Goal: Information Seeking & Learning: Learn about a topic

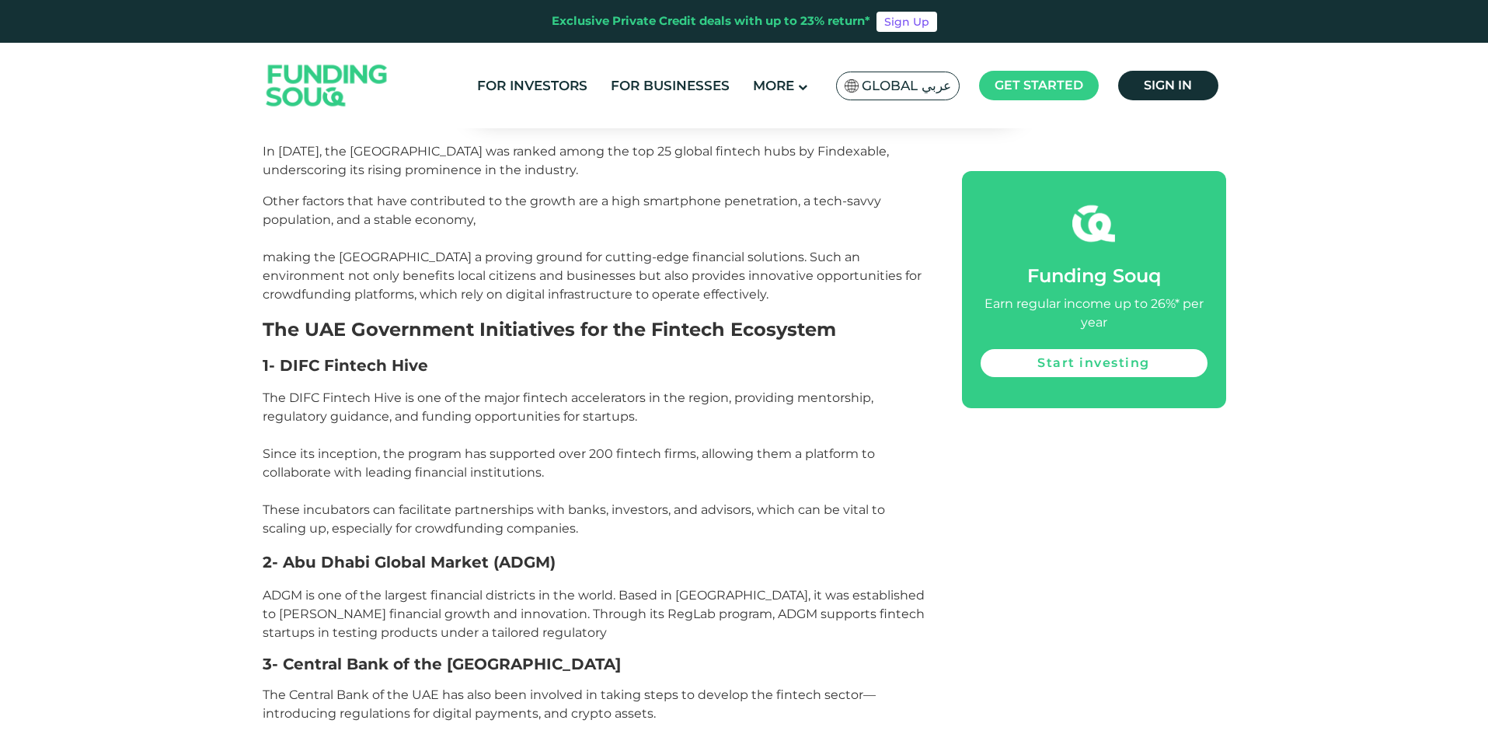
scroll to position [1477, 0]
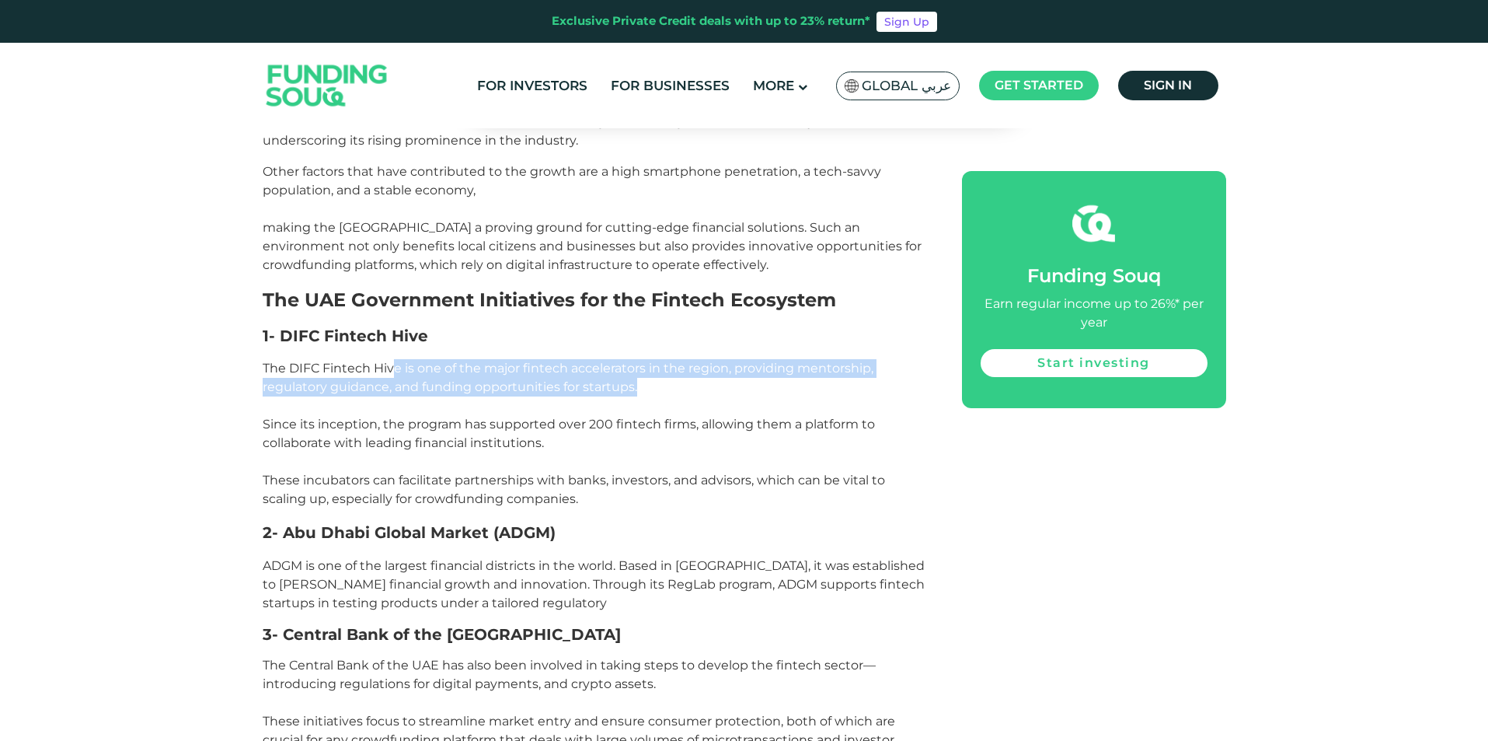
drag, startPoint x: 391, startPoint y: 310, endPoint x: 733, endPoint y: 314, distance: 342.0
click at [733, 359] on p "The DIFC Fintech Hive is one of the major fintech accelerators in the region, p…" at bounding box center [595, 433] width 665 height 149
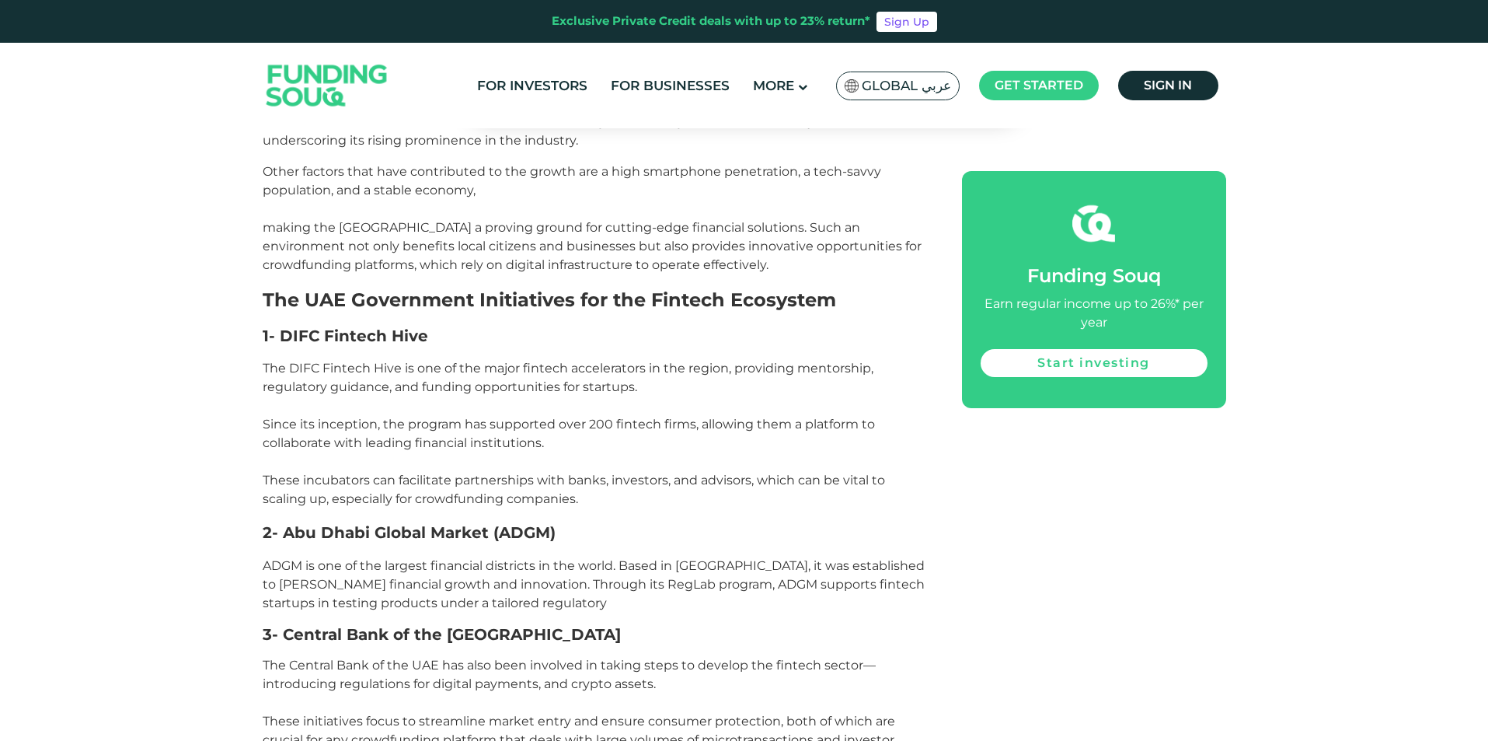
click at [651, 359] on p "The DIFC Fintech Hive is one of the major fintech accelerators in the region, p…" at bounding box center [595, 433] width 665 height 149
drag, startPoint x: 346, startPoint y: 354, endPoint x: 438, endPoint y: 364, distance: 92.2
click at [425, 364] on span "The DIFC Fintech Hive is one of the major fintech accelerators in the region, p…" at bounding box center [574, 433] width 623 height 145
click at [507, 373] on span "The DIFC Fintech Hive is one of the major fintech accelerators in the region, p…" at bounding box center [574, 433] width 623 height 145
drag, startPoint x: 351, startPoint y: 381, endPoint x: 491, endPoint y: 382, distance: 140.7
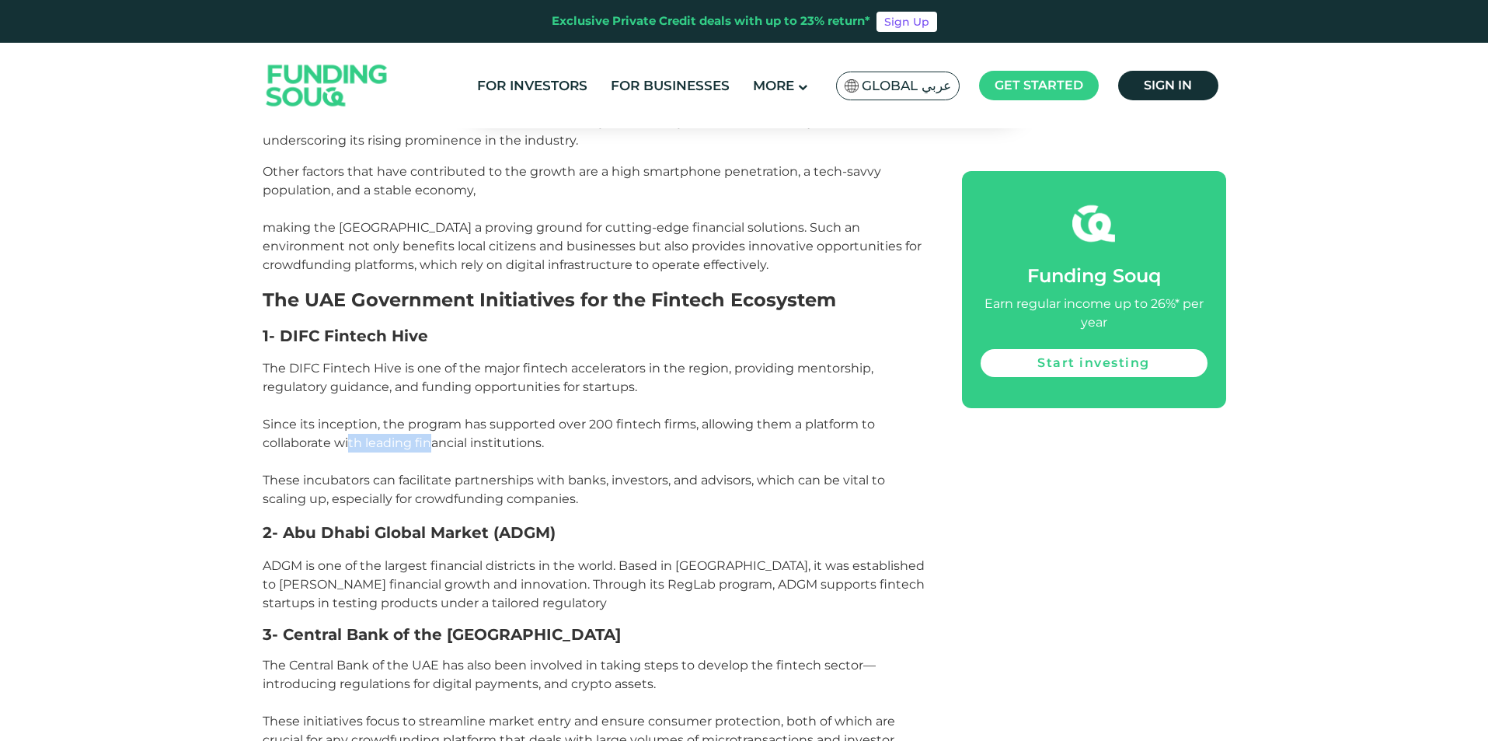
click at [449, 377] on span "The DIFC Fintech Hive is one of the major fintech accelerators in the region, p…" at bounding box center [574, 433] width 623 height 145
click at [499, 382] on span "The DIFC Fintech Hive is one of the major fintech accelerators in the region, p…" at bounding box center [574, 433] width 623 height 145
drag, startPoint x: 305, startPoint y: 427, endPoint x: 440, endPoint y: 433, distance: 135.4
click at [426, 433] on span "The DIFC Fintech Hive is one of the major fintech accelerators in the region, p…" at bounding box center [574, 433] width 623 height 145
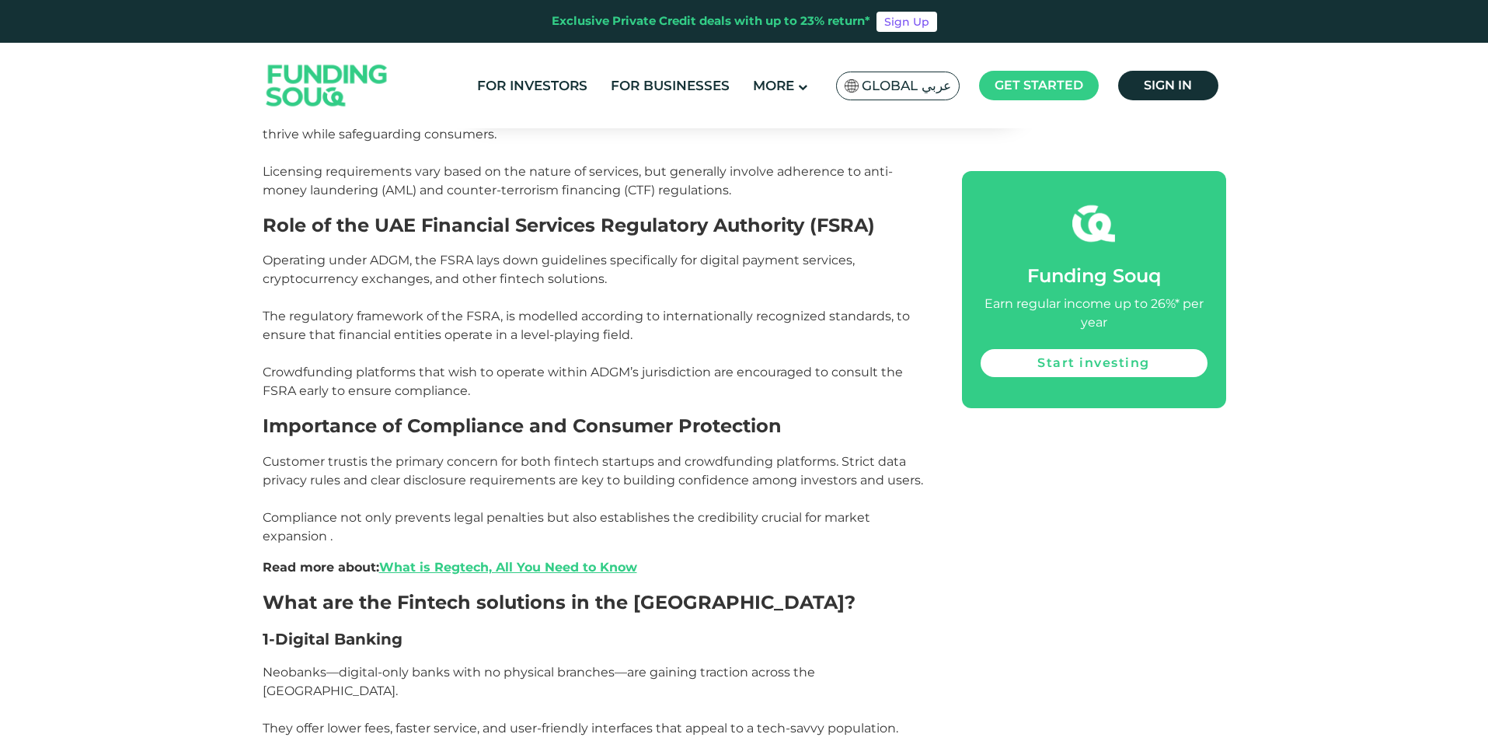
scroll to position [2254, 0]
